Goal: Information Seeking & Learning: Learn about a topic

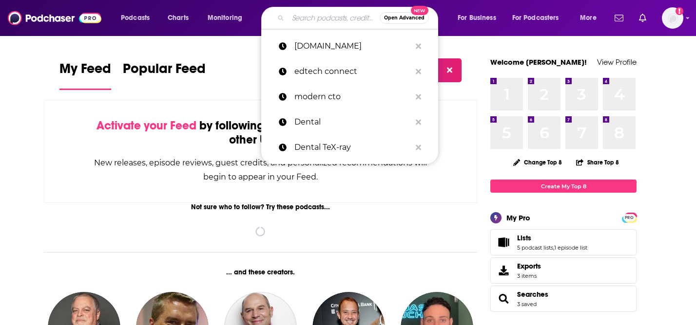
click at [298, 19] on input "Search podcasts, credits, & more..." at bounding box center [334, 18] width 92 height 16
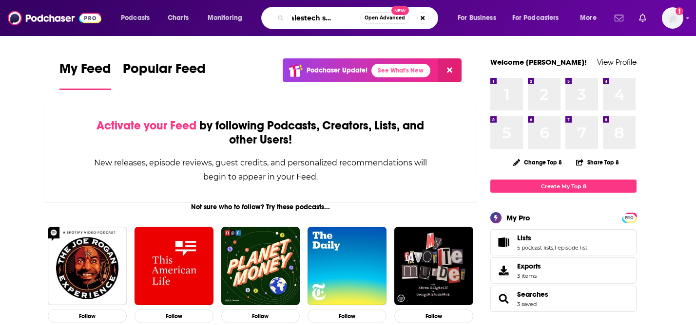
scroll to position [0, 32]
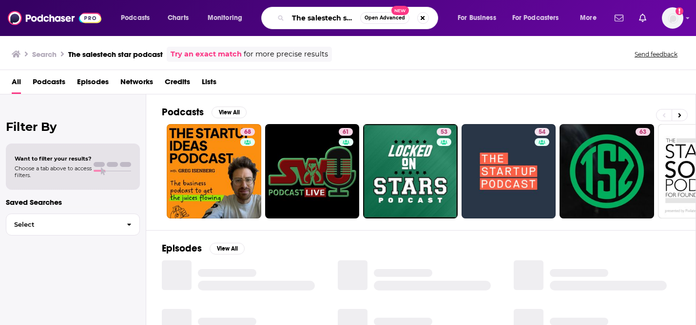
click at [308, 18] on input "The salestech star podcast" at bounding box center [324, 18] width 72 height 16
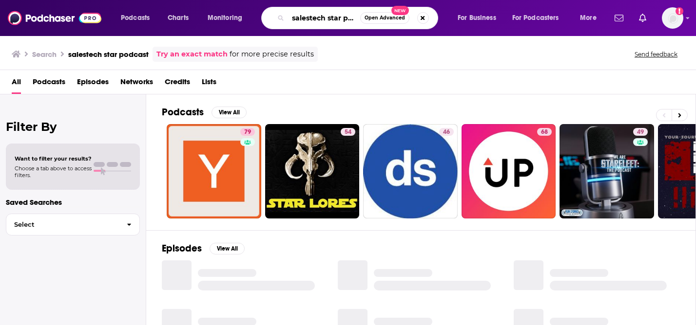
click at [339, 21] on input "salestech star podcast" at bounding box center [324, 18] width 72 height 16
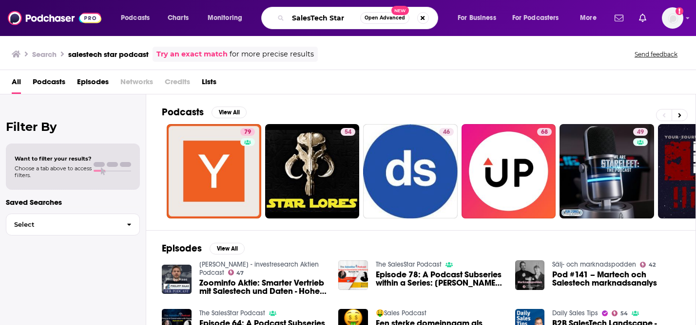
type input "SalesTech Star"
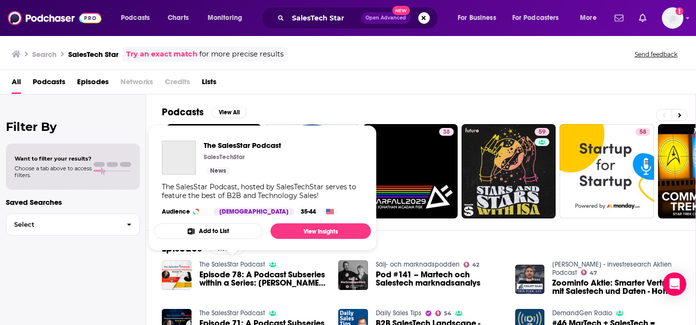
click at [228, 264] on link "The SalesStar Podcast" at bounding box center [232, 265] width 66 height 8
